Goal: Information Seeking & Learning: Compare options

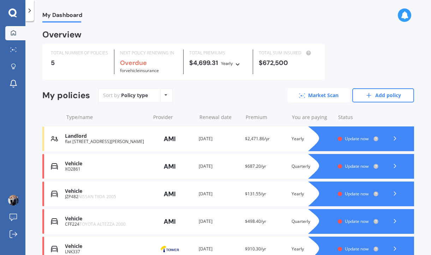
click at [317, 93] on link "Market Scan" at bounding box center [319, 95] width 62 height 14
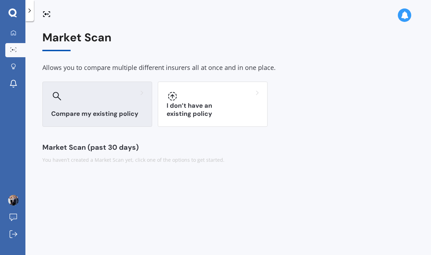
click at [93, 106] on div "Compare my existing policy" at bounding box center [97, 104] width 110 height 45
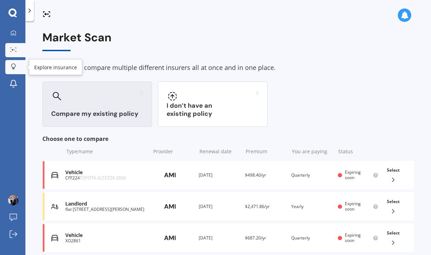
click at [16, 69] on icon at bounding box center [13, 67] width 5 height 6
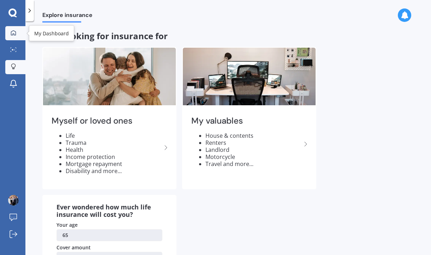
click at [18, 35] on div at bounding box center [13, 33] width 11 height 6
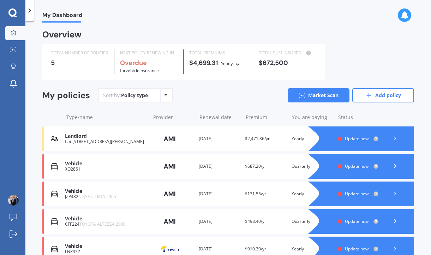
click at [14, 12] on icon at bounding box center [12, 12] width 8 height 9
